Goal: Communication & Community: Ask a question

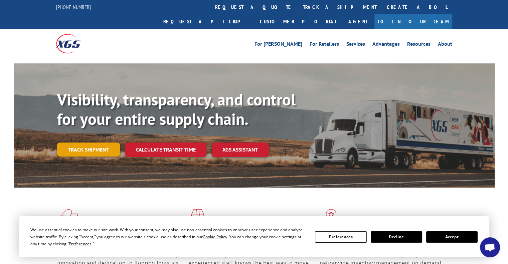
click at [102, 143] on link "Track shipment" at bounding box center [88, 150] width 63 height 14
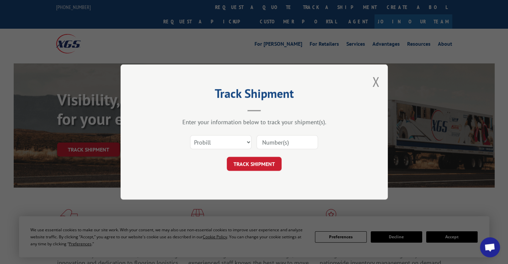
click at [278, 142] on input at bounding box center [286, 142] width 61 height 14
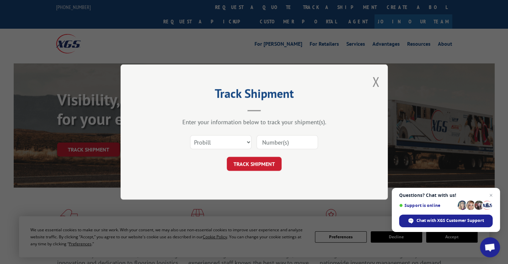
paste input "8886791629"
type input "8886791629"
click at [267, 163] on button "TRACK SHIPMENT" at bounding box center [254, 164] width 55 height 14
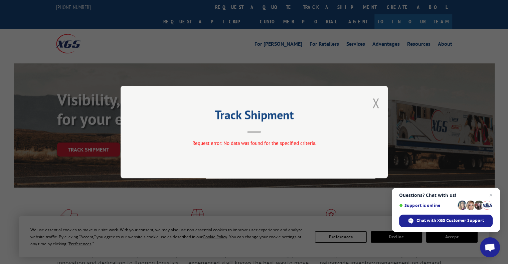
click at [375, 107] on button "Close modal" at bounding box center [375, 103] width 7 height 18
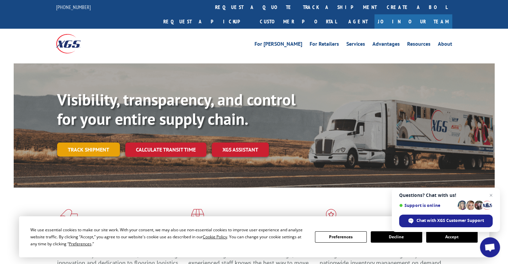
click at [91, 143] on link "Track shipment" at bounding box center [88, 150] width 63 height 14
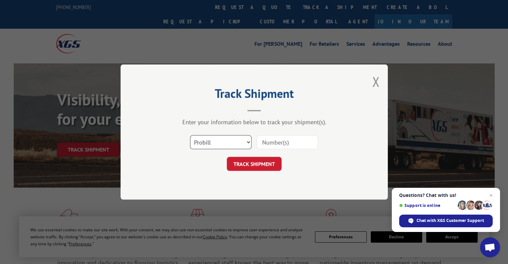
click at [224, 142] on select "Select category... Probill BOL PO" at bounding box center [220, 142] width 61 height 14
click at [288, 141] on input at bounding box center [286, 142] width 61 height 14
paste input "15968488"
type input "15968488"
click at [256, 165] on button "TRACK SHIPMENT" at bounding box center [254, 164] width 55 height 14
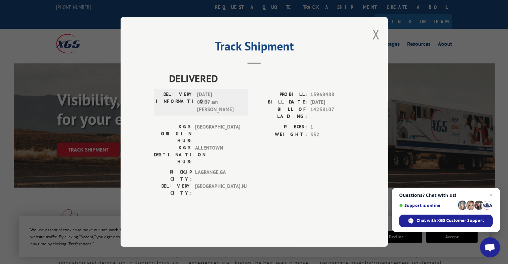
click at [370, 54] on div "Track Shipment DELIVERED DELIVERY INFORMATION: [DATE] 08:07 am [PERSON_NAME] PR…" at bounding box center [254, 132] width 267 height 230
click at [375, 43] on button "Close modal" at bounding box center [375, 34] width 7 height 18
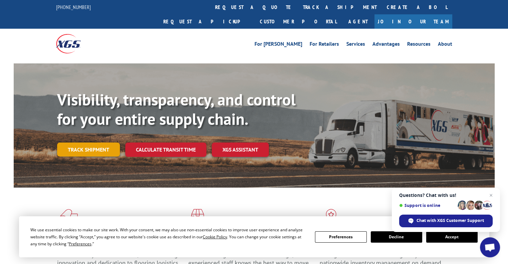
click at [97, 143] on link "Track shipment" at bounding box center [88, 150] width 63 height 14
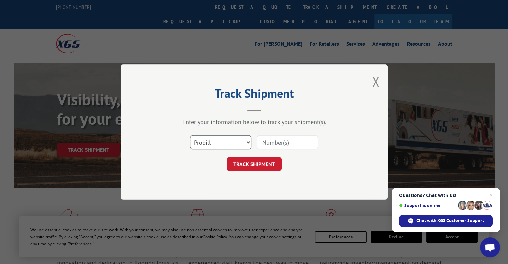
click at [225, 148] on select "Select category... Probill BOL PO" at bounding box center [220, 142] width 61 height 14
click at [190, 135] on select "Select category... Probill BOL PO" at bounding box center [220, 142] width 61 height 14
click at [222, 143] on select "Select category... Probill BOL PO" at bounding box center [220, 142] width 61 height 14
select select "po"
click at [190, 135] on select "Select category... Probill BOL PO" at bounding box center [220, 142] width 61 height 14
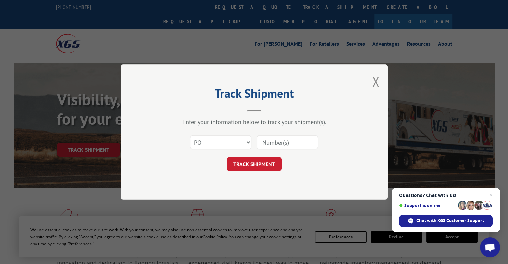
click at [296, 137] on input at bounding box center [286, 142] width 61 height 14
paste input "Summit # 2851"
type input "Summit # 2851"
click at [259, 163] on button "TRACK SHIPMENT" at bounding box center [254, 164] width 55 height 14
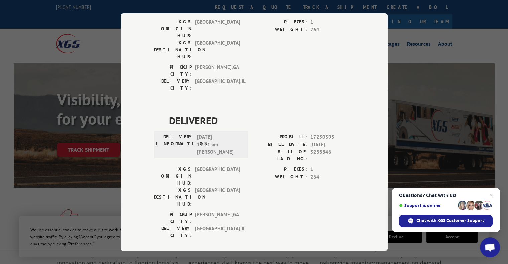
scroll to position [1264, 0]
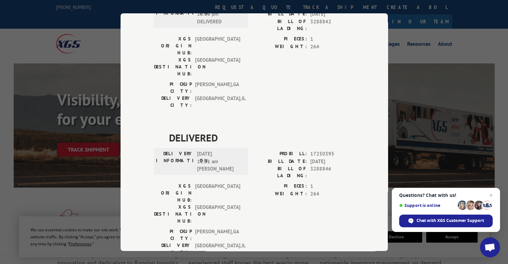
click at [68, 156] on div "Track Shipment DELIVERED DELIVERY INFORMATION: [DATE] 10:07 am [PERSON_NAME]: 1…" at bounding box center [254, 132] width 508 height 264
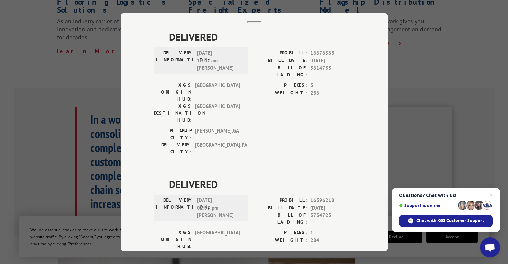
scroll to position [0, 0]
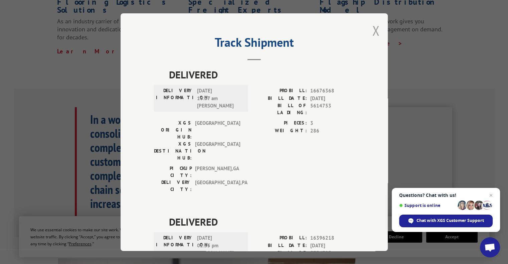
click at [372, 30] on button "Close modal" at bounding box center [375, 31] width 7 height 18
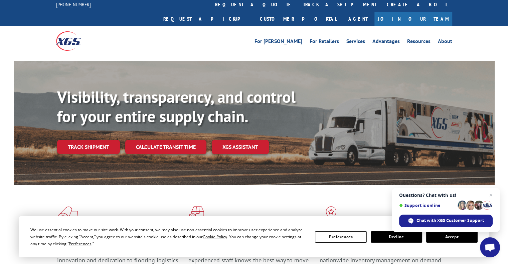
click at [99, 140] on link "Track shipment" at bounding box center [88, 147] width 63 height 14
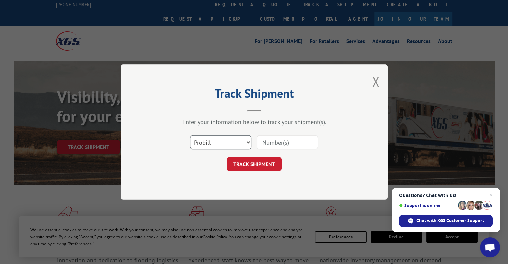
click at [241, 146] on select "Select category... Probill BOL PO" at bounding box center [220, 142] width 61 height 14
click at [190, 135] on select "Select category... Probill BOL PO" at bounding box center [220, 142] width 61 height 14
click at [275, 145] on input at bounding box center [286, 142] width 61 height 14
paste input "15968488"
type input "15968488"
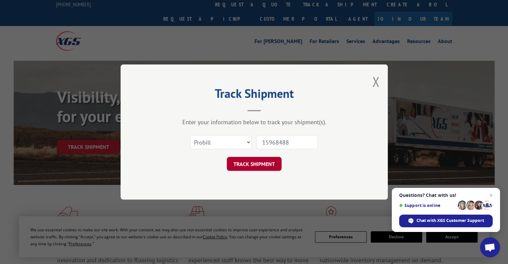
click at [252, 166] on button "TRACK SHIPMENT" at bounding box center [254, 164] width 55 height 14
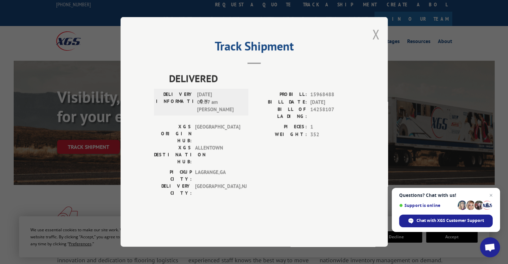
click at [375, 43] on button "Close modal" at bounding box center [375, 34] width 7 height 18
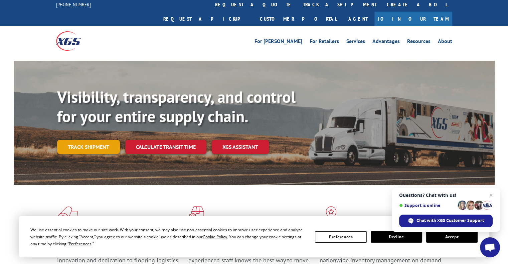
click at [76, 140] on link "Track shipment" at bounding box center [88, 147] width 63 height 14
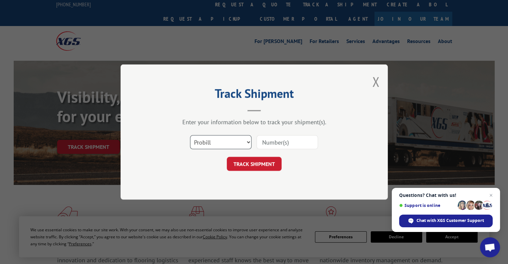
click at [229, 140] on select "Select category... Probill BOL PO" at bounding box center [220, 142] width 61 height 14
select select "bol"
click at [190, 135] on select "Select category... Probill BOL PO" at bounding box center [220, 142] width 61 height 14
click at [291, 141] on input at bounding box center [286, 142] width 61 height 14
paste input "6100052177"
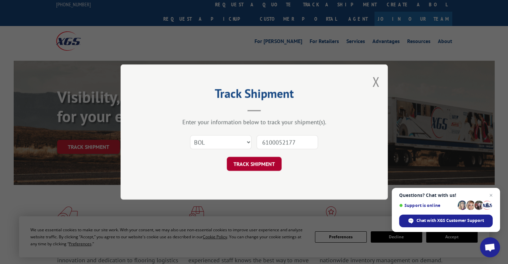
type input "6100052177"
click at [256, 170] on button "TRACK SHIPMENT" at bounding box center [254, 164] width 55 height 14
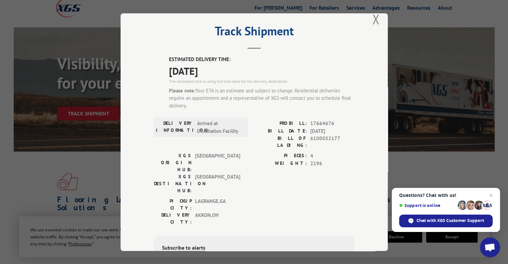
scroll to position [0, 0]
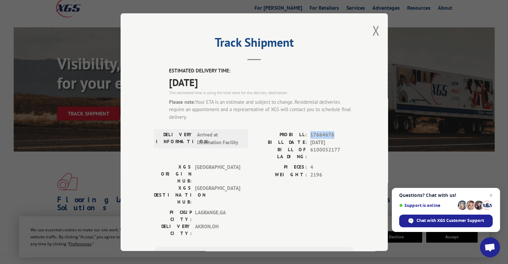
drag, startPoint x: 332, startPoint y: 135, endPoint x: 307, endPoint y: 133, distance: 24.8
click at [307, 133] on div "PROBILL: 17664676" at bounding box center [304, 135] width 100 height 8
click at [445, 225] on div "Chat with XGS Customer Support" at bounding box center [445, 221] width 93 height 13
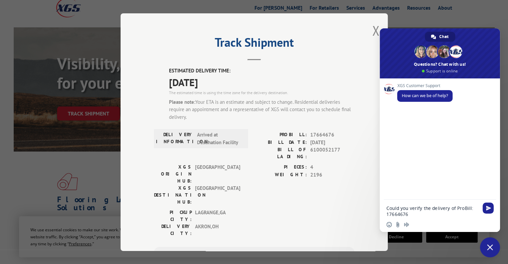
type textarea "Could you verify the delivery of ProBill: 17664676?"
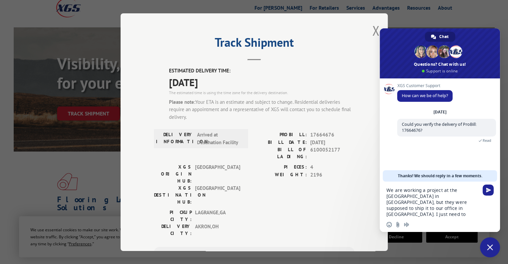
type textarea "We are working a project at the [GEOGRAPHIC_DATA] in [GEOGRAPHIC_DATA], but the…"
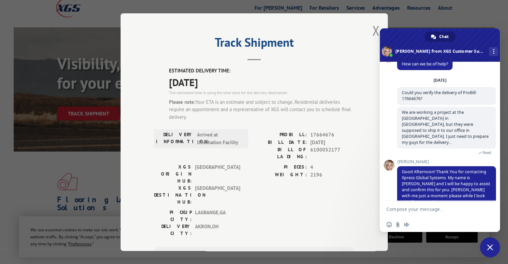
scroll to position [15, 0]
type textarea "t"
type textarea "Thank you"
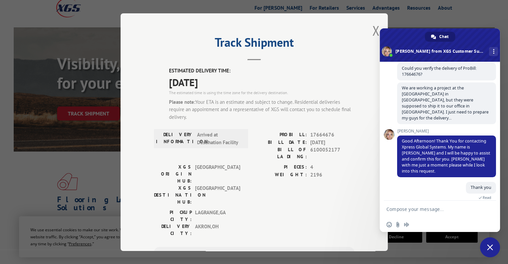
scroll to position [92, 0]
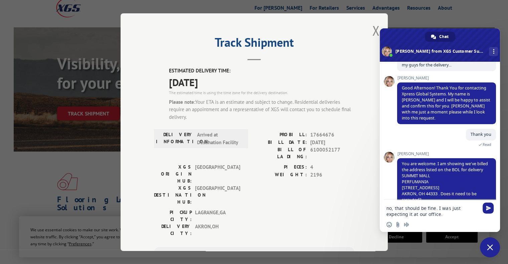
type textarea "no, that should be fine. I was just expecting it at our office."
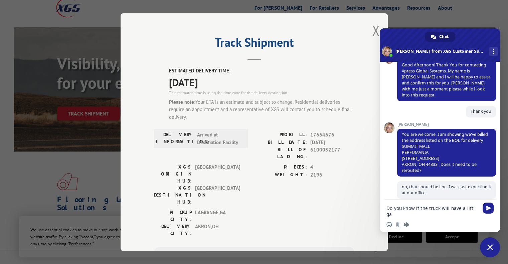
scroll to position [117, 0]
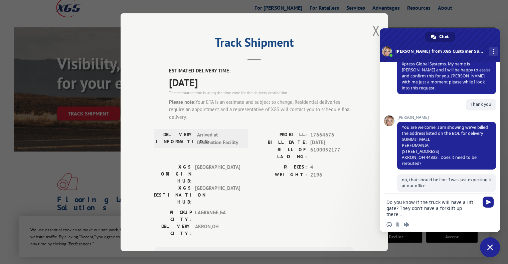
type textarea "Do you know if the truck will have a lift gate? They don't have a forklift up t…"
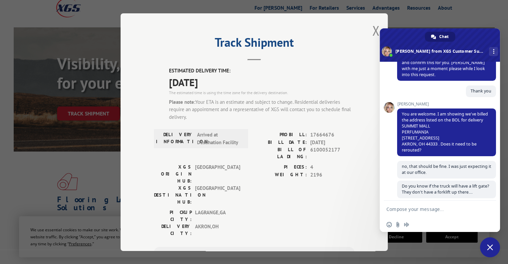
scroll to position [149, 0]
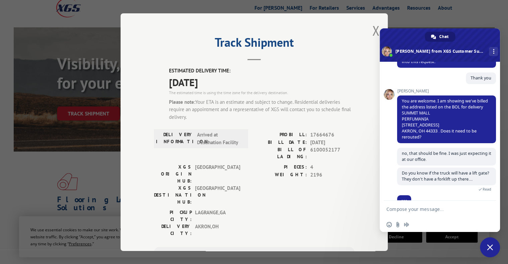
click at [444, 199] on div at bounding box center [446, 205] width 99 height 13
click at [388, 196] on div "XGS Customer Support How can we be of help? [DATE] Could you verify the deliver…" at bounding box center [440, 131] width 120 height 139
click at [385, 176] on div "XGS Customer Support How can we be of help? [DATE] Could you verify the deliver…" at bounding box center [440, 131] width 120 height 139
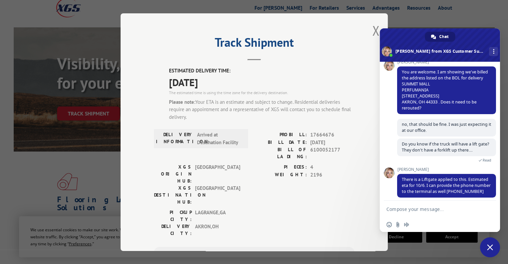
scroll to position [178, 0]
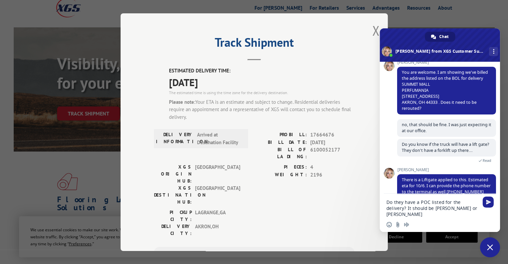
type textarea "Do they have a POC listed for the delivery? It should be [PERSON_NAME] or [PERS…"
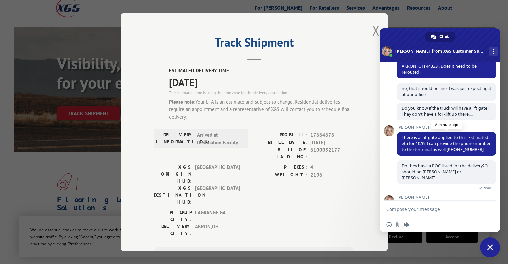
scroll to position [230, 0]
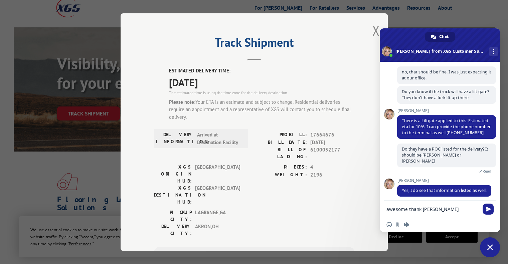
type textarea "awesome thank you"
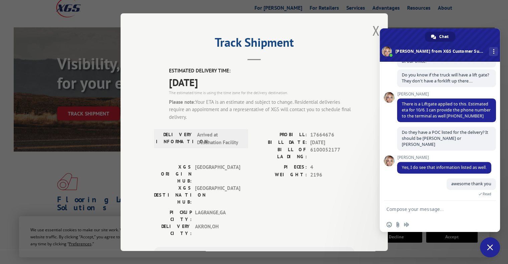
scroll to position [260, 0]
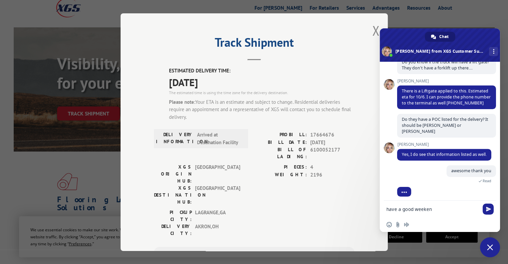
type textarea "have a good weekend"
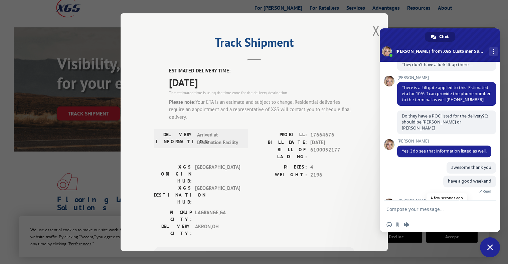
scroll to position [297, 0]
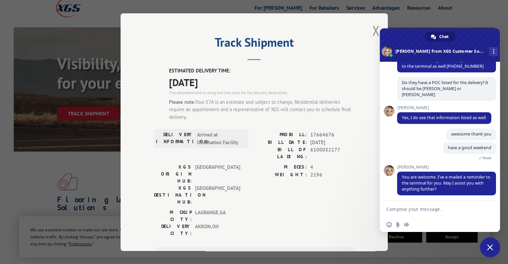
click at [496, 12] on div "Track Shipment ESTIMATED DELIVERY TIME: [DATE] The estimated time is using the …" at bounding box center [254, 132] width 508 height 264
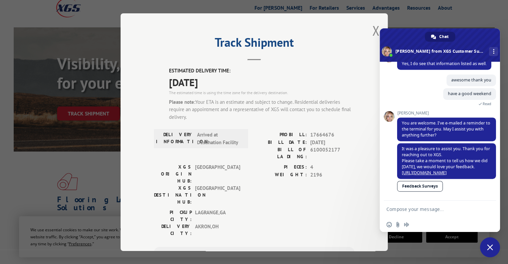
click at [493, 247] on span "Close chat" at bounding box center [490, 247] width 6 height 6
